Goal: Transaction & Acquisition: Obtain resource

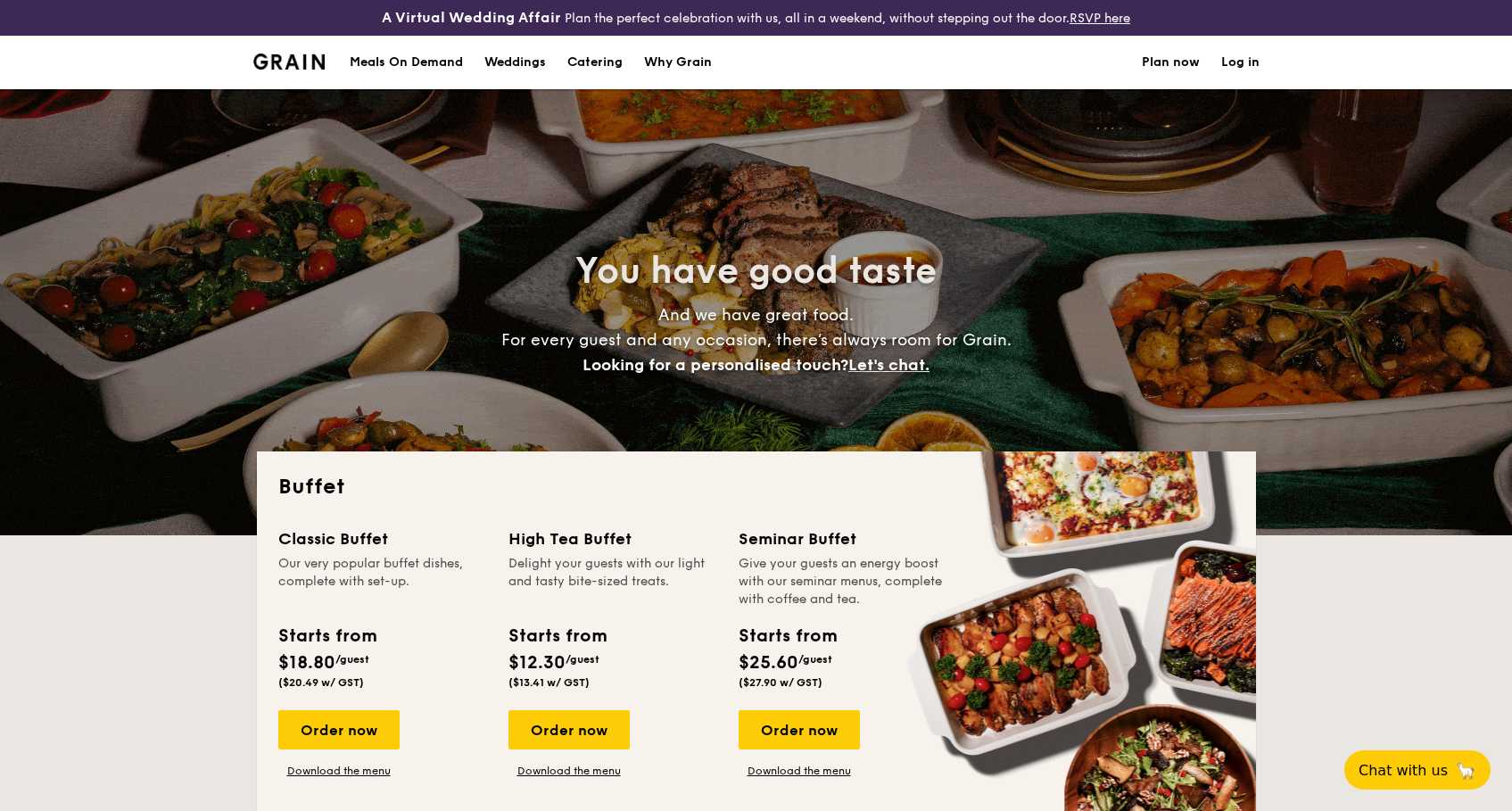
select select
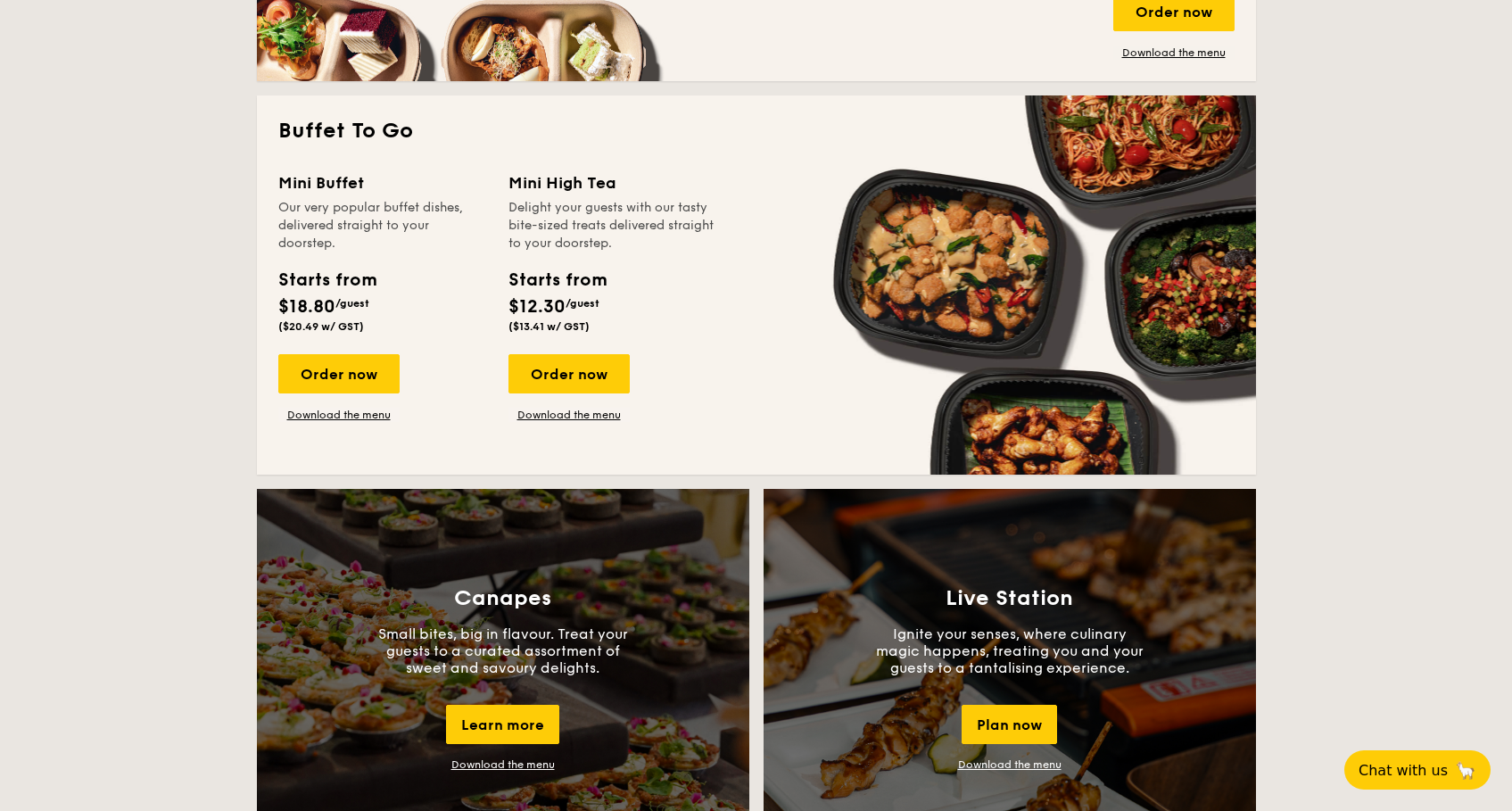
scroll to position [1160, 0]
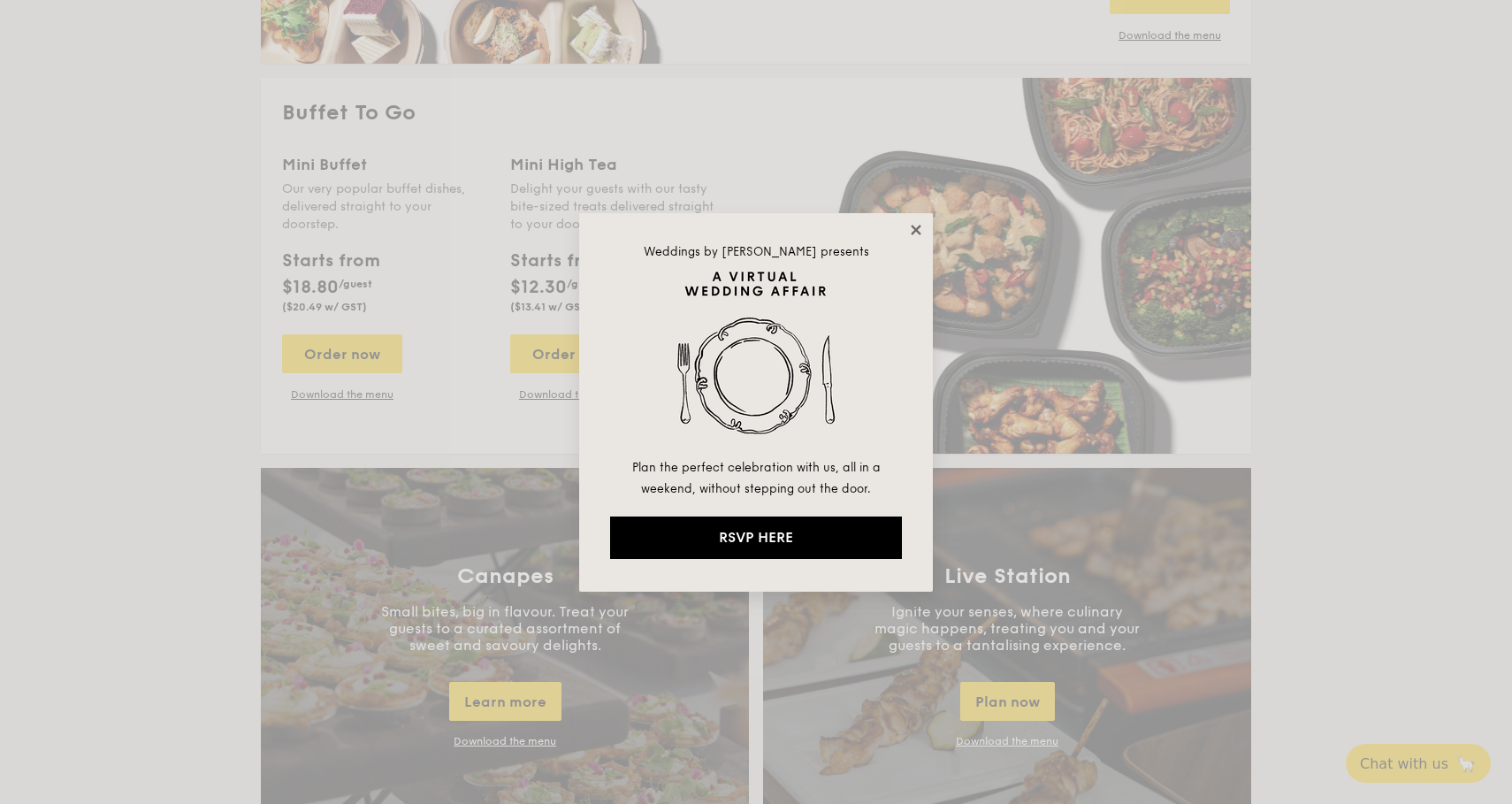
click at [916, 222] on icon at bounding box center [917, 230] width 16 height 16
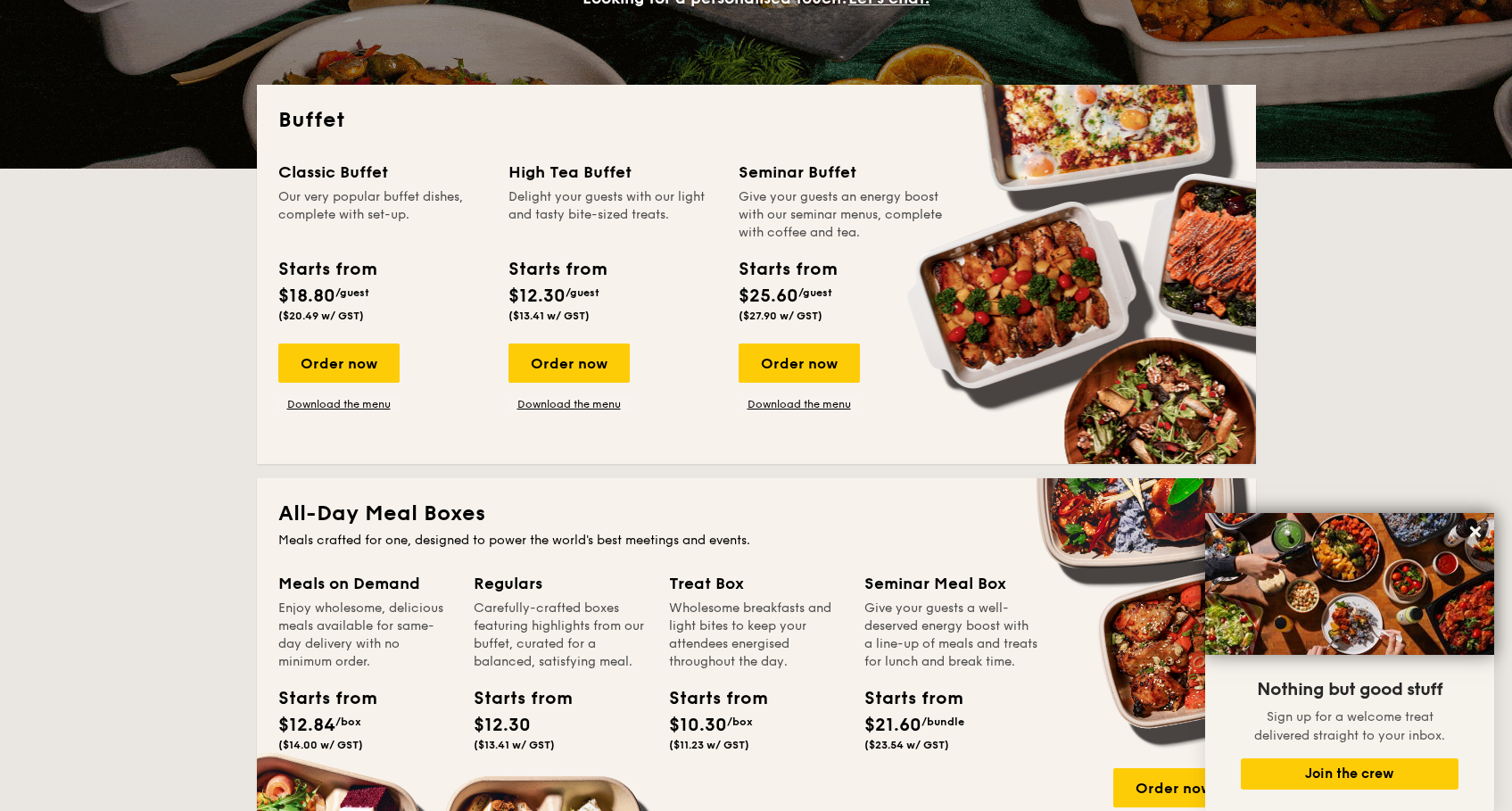
scroll to position [0, 0]
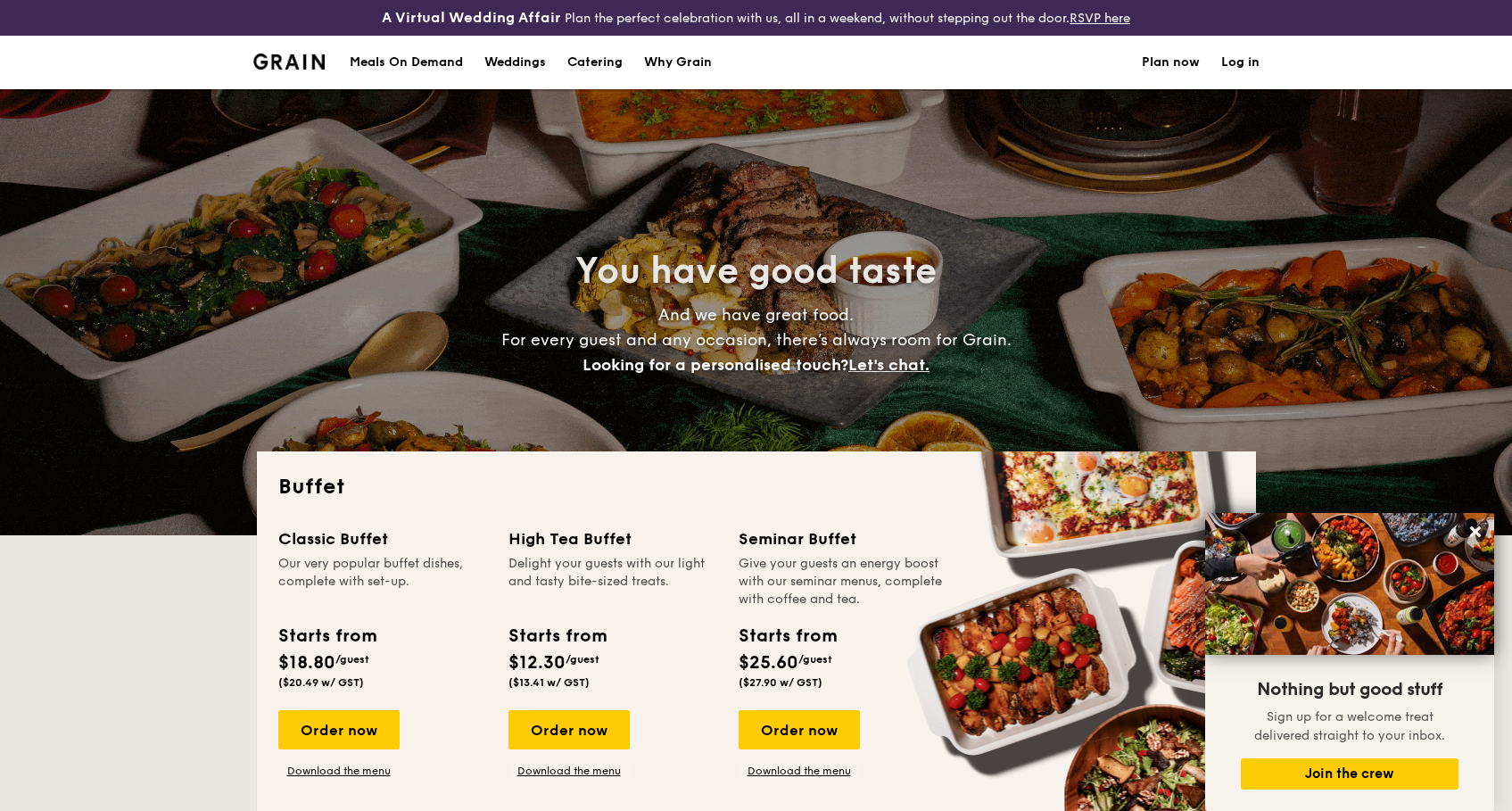
click at [575, 60] on h1 "Catering" at bounding box center [594, 62] width 55 height 54
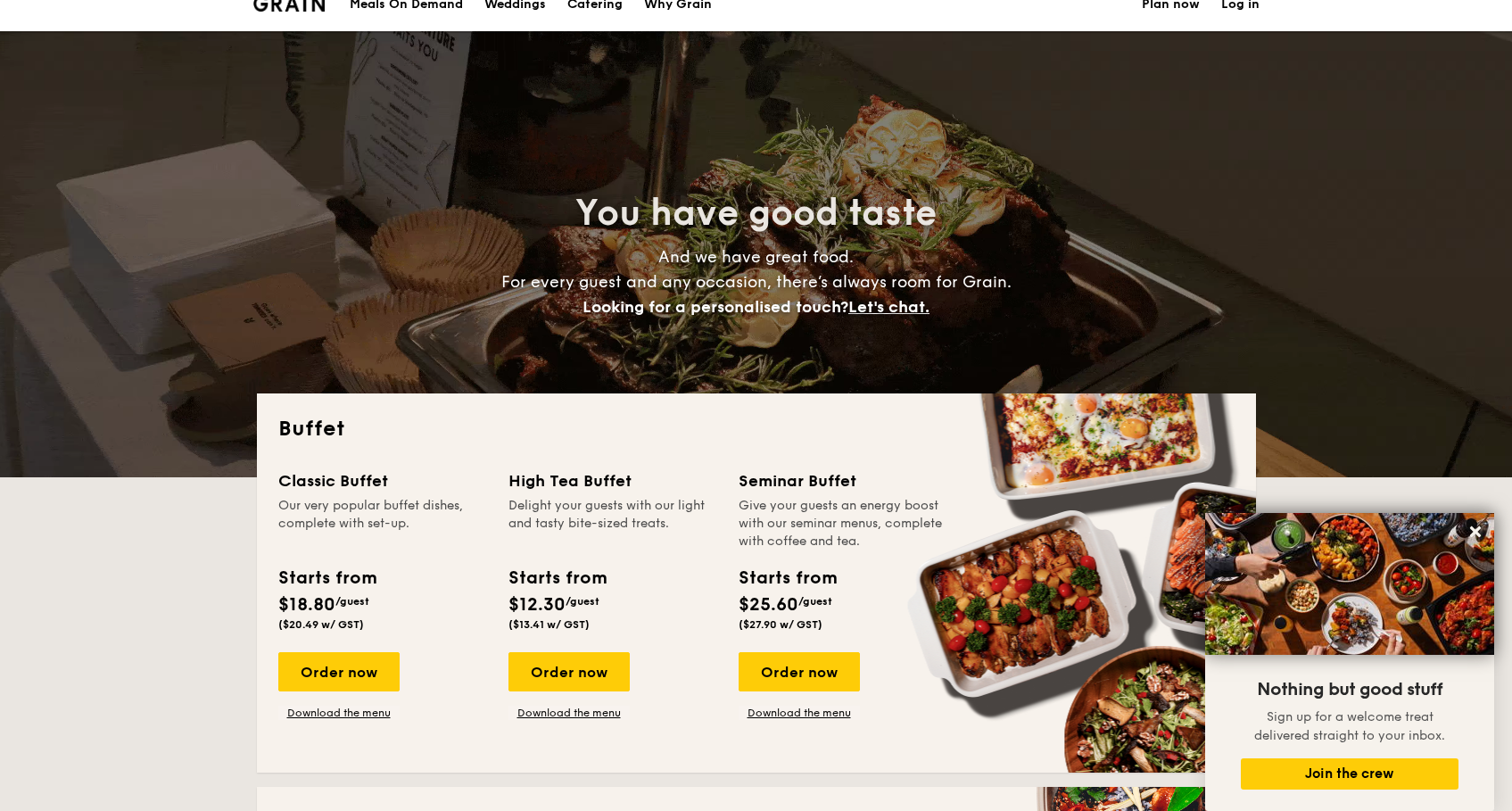
scroll to position [89, 0]
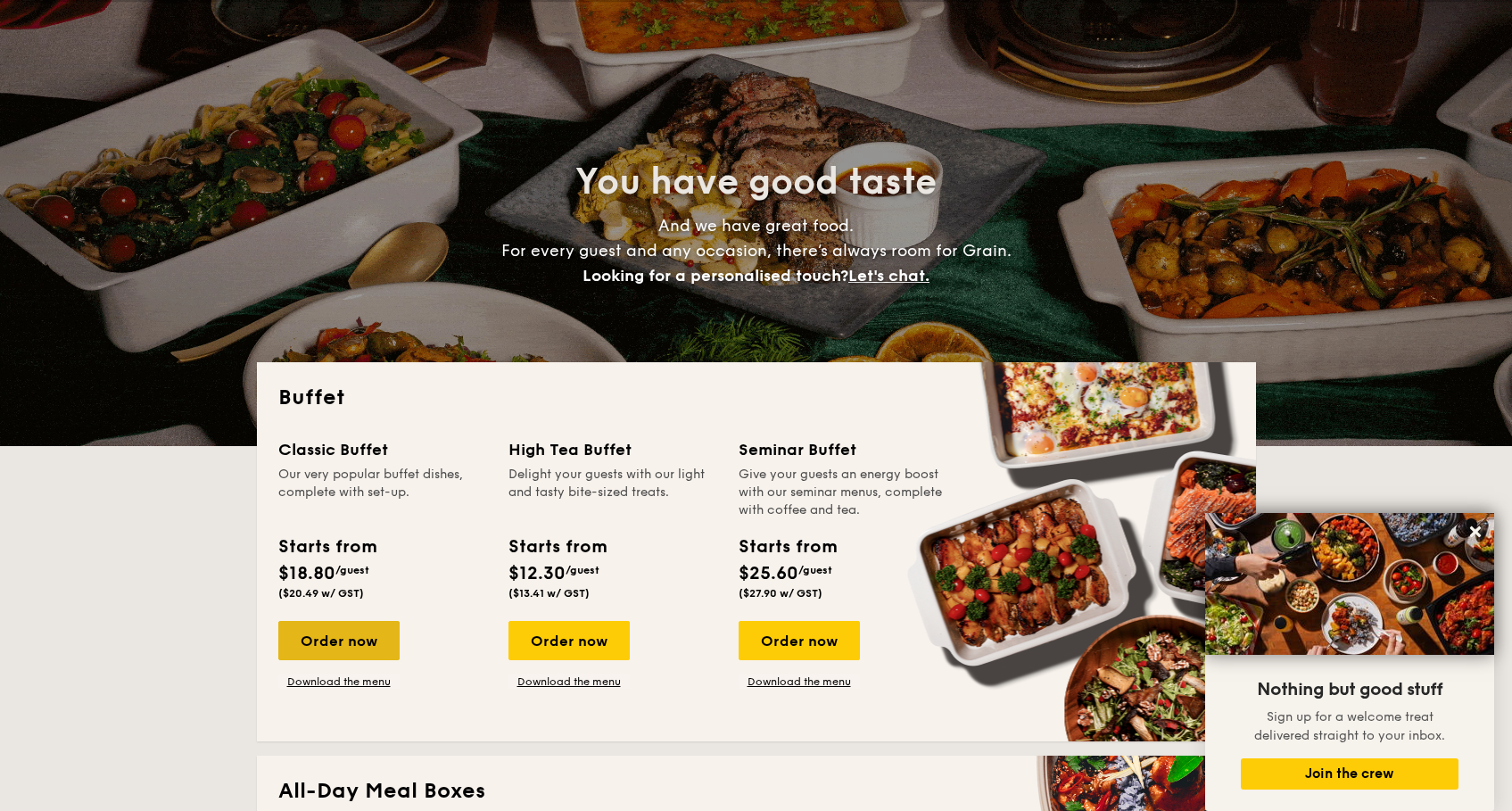
click at [370, 644] on div "Order now" at bounding box center [338, 640] width 121 height 39
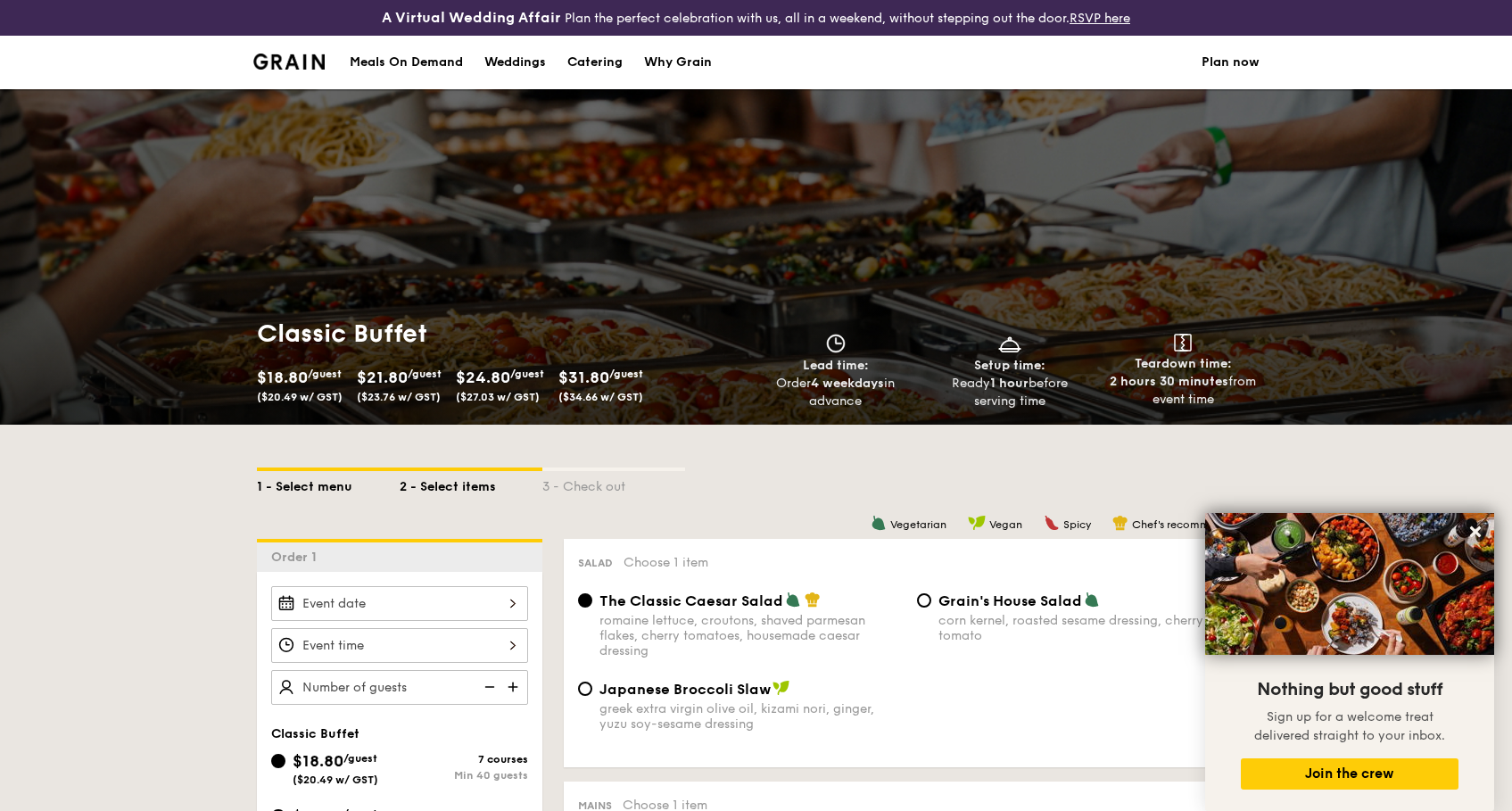
click at [324, 479] on div "1 - Select menu" at bounding box center [328, 483] width 143 height 25
select select
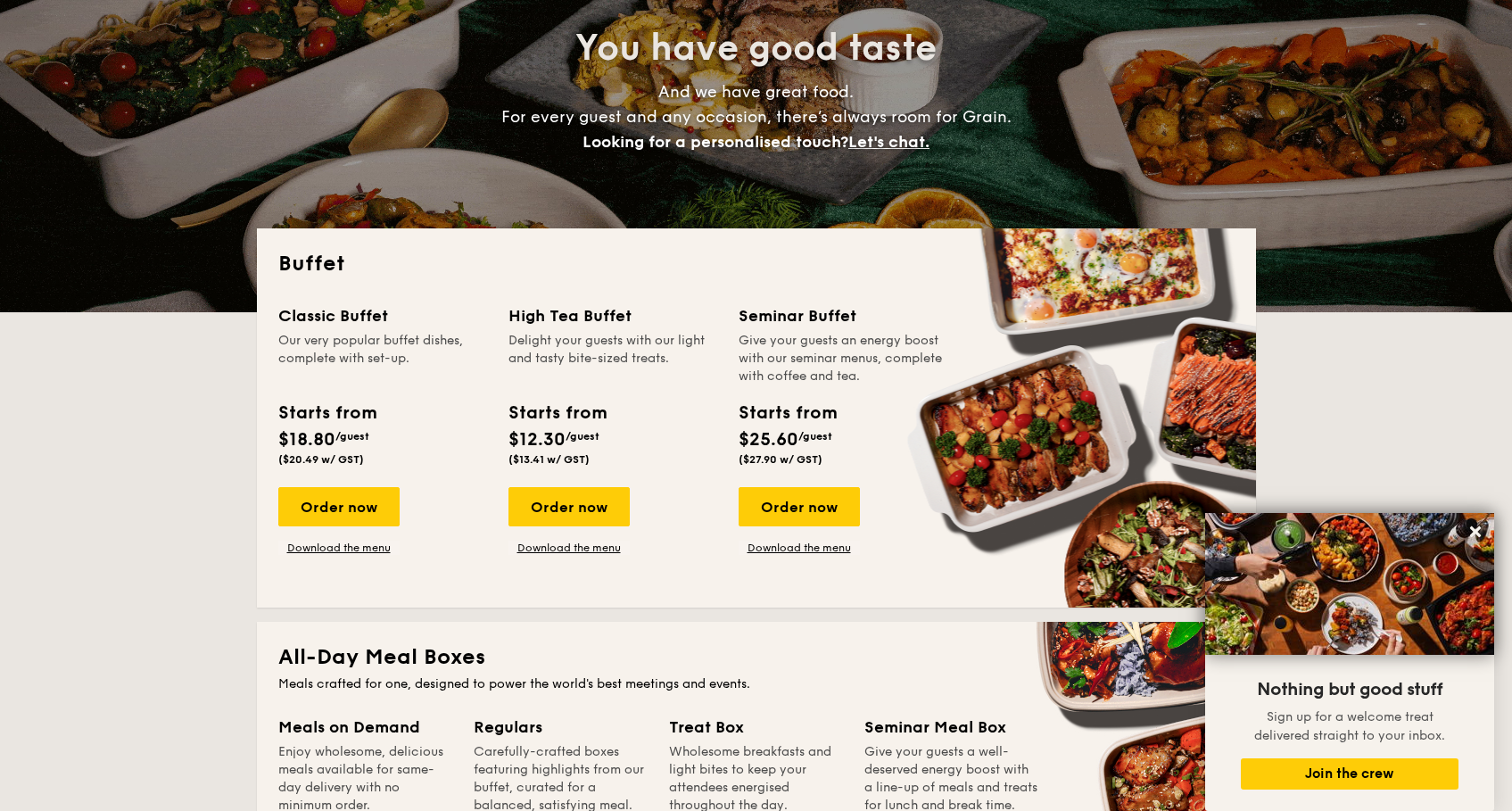
scroll to position [535, 0]
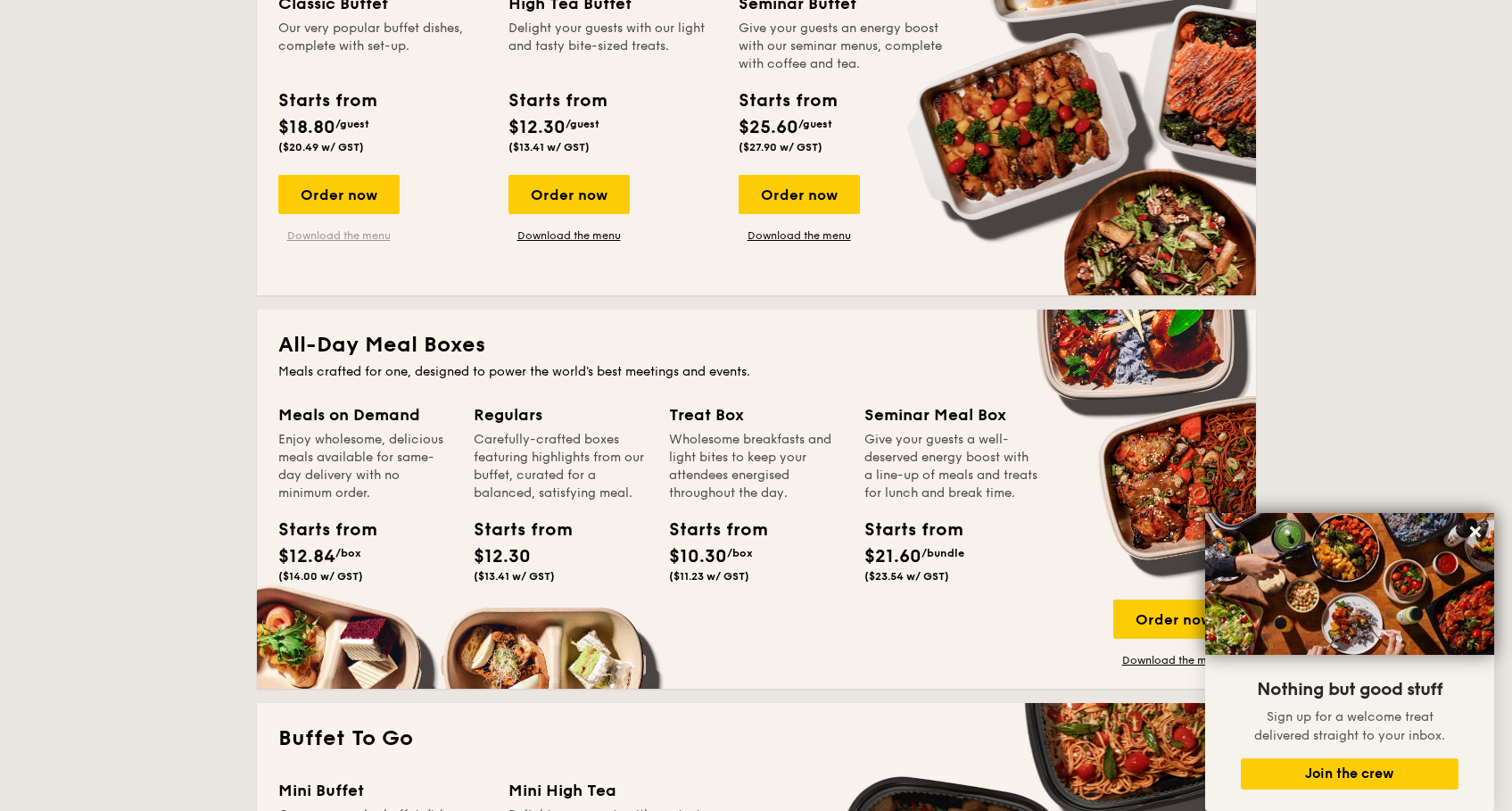
click at [352, 238] on link "Download the menu" at bounding box center [338, 236] width 121 height 15
